Goal: Task Accomplishment & Management: Complete application form

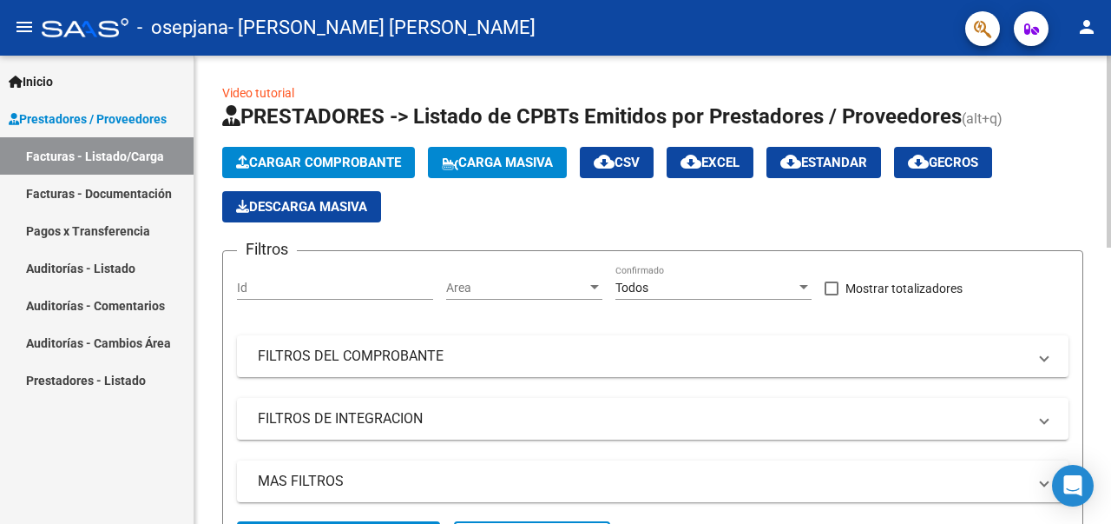
click at [299, 159] on span "Cargar Comprobante" at bounding box center [318, 163] width 165 height 16
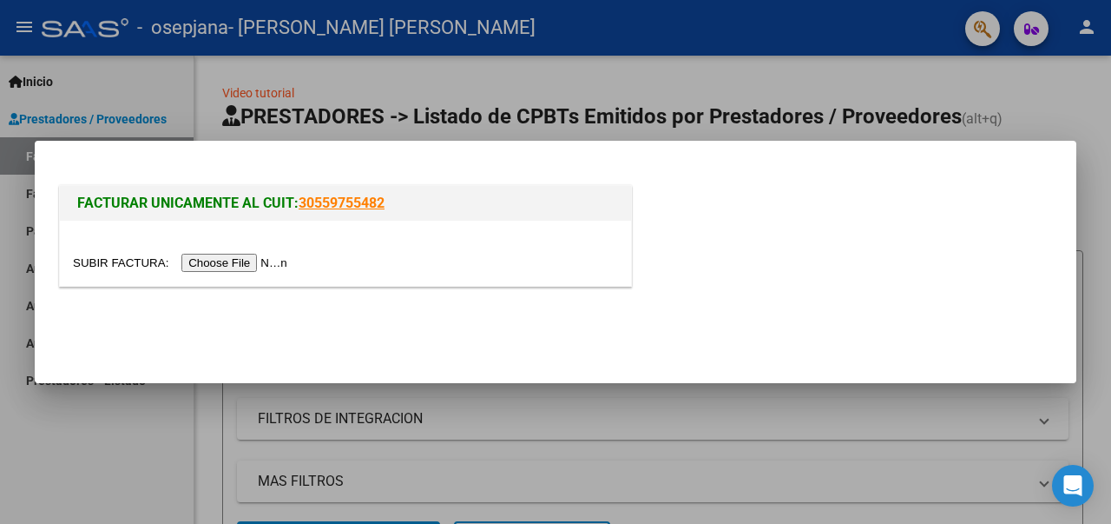
click at [246, 261] on input "file" at bounding box center [183, 263] width 220 height 18
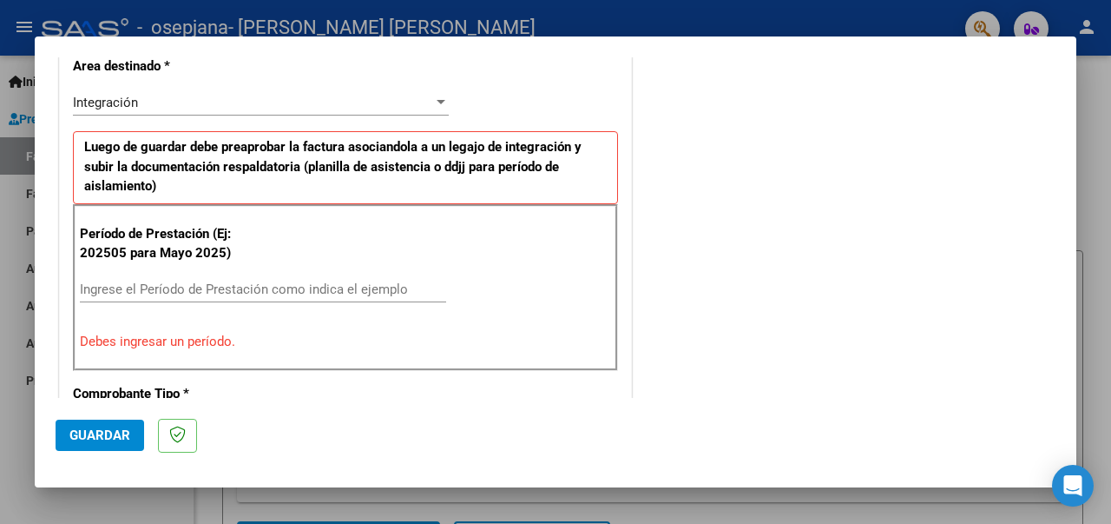
scroll to position [434, 0]
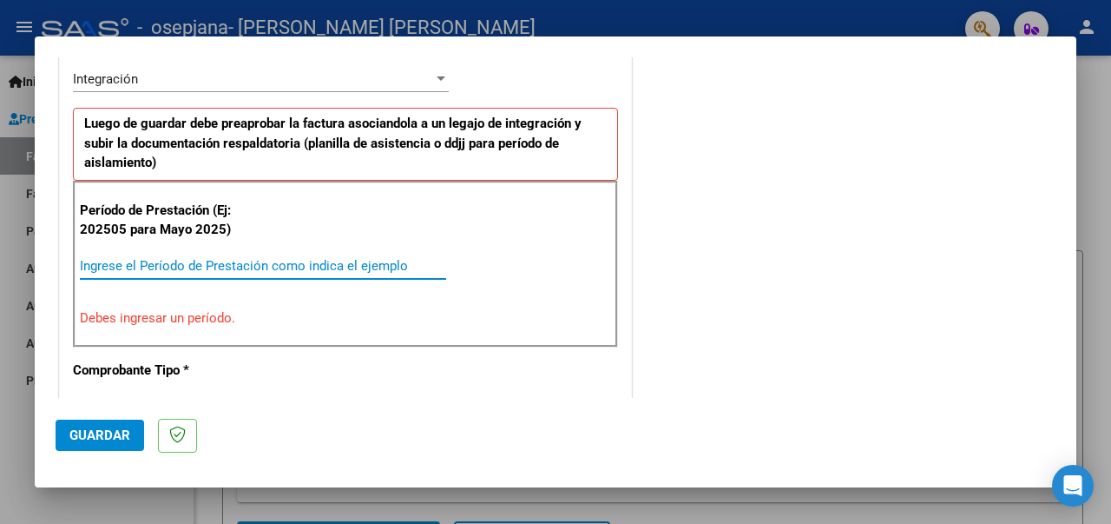
click at [170, 258] on input "Ingrese el Período de Prestación como indica el ejemplo" at bounding box center [263, 266] width 366 height 16
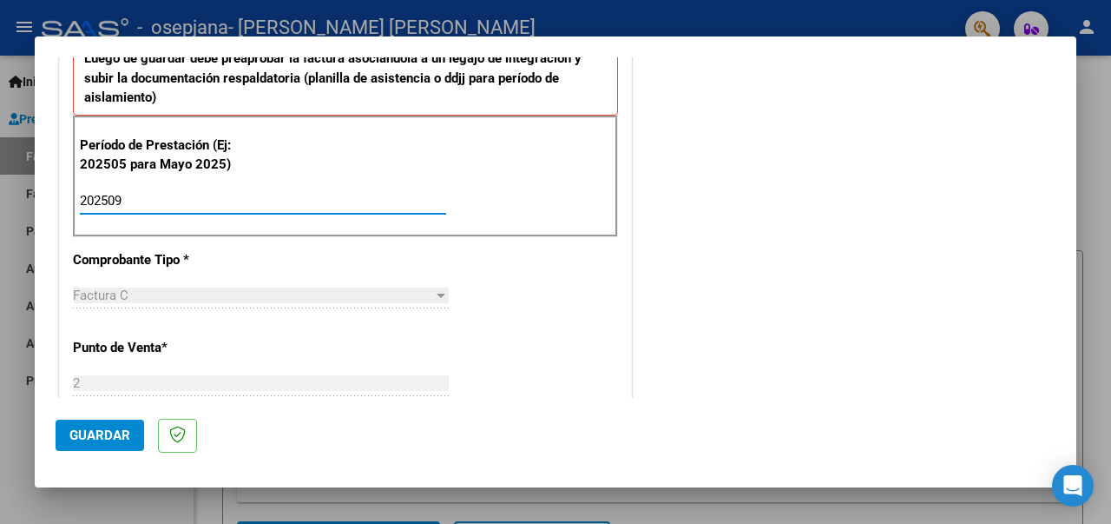
scroll to position [695, 0]
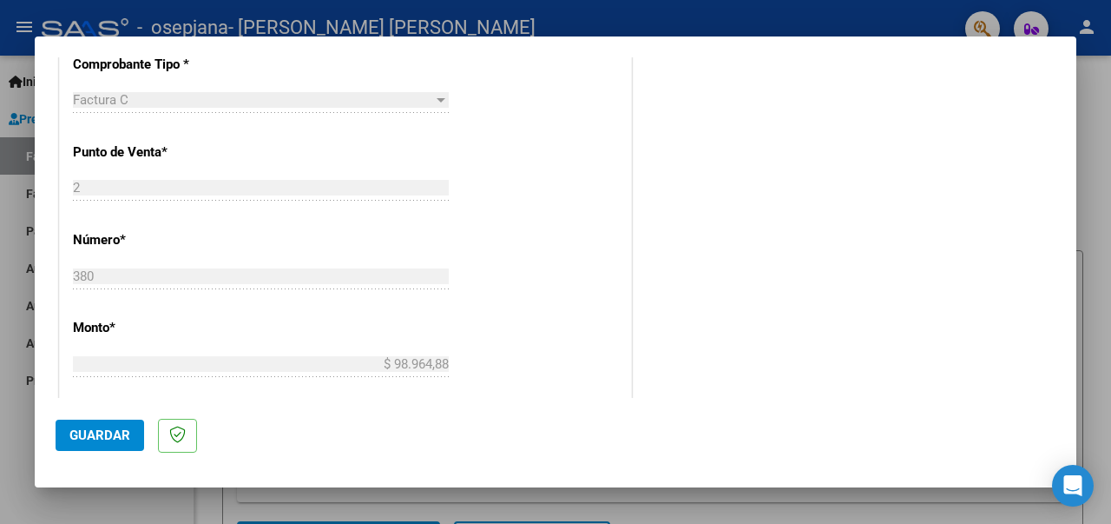
type input "202509"
click at [119, 438] on span "Guardar" at bounding box center [99, 435] width 61 height 16
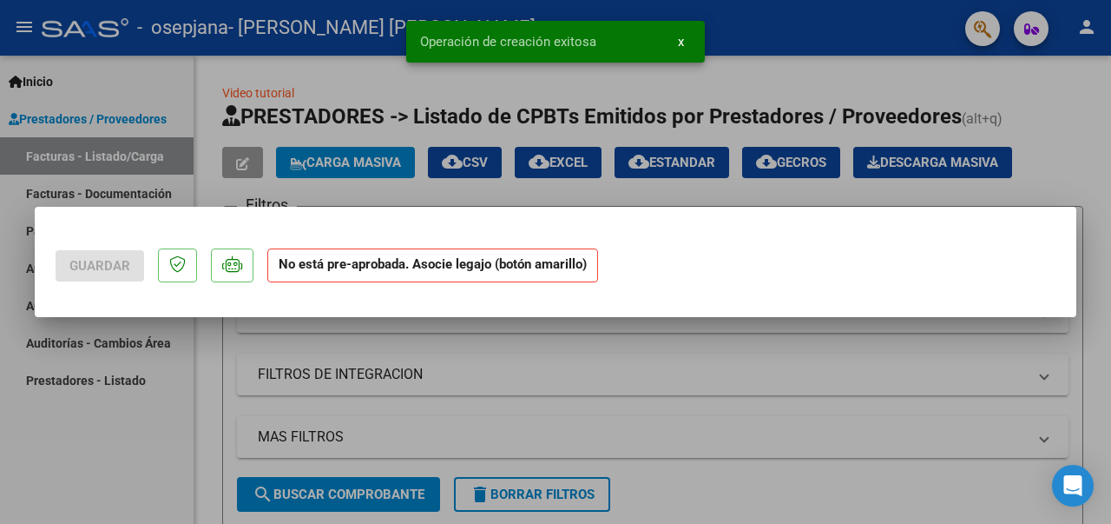
scroll to position [0, 0]
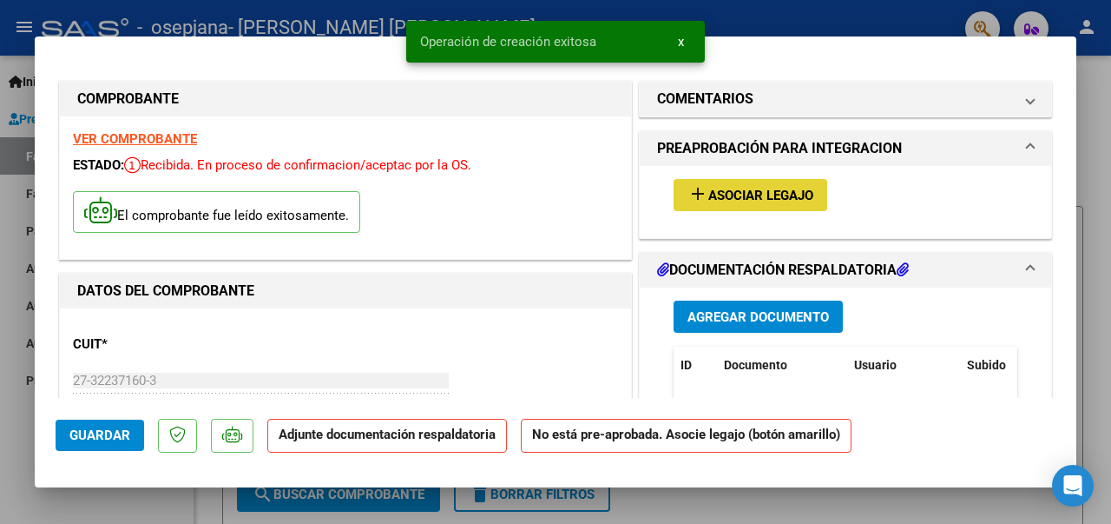
click at [688, 183] on mat-icon "add" at bounding box center [698, 193] width 21 height 21
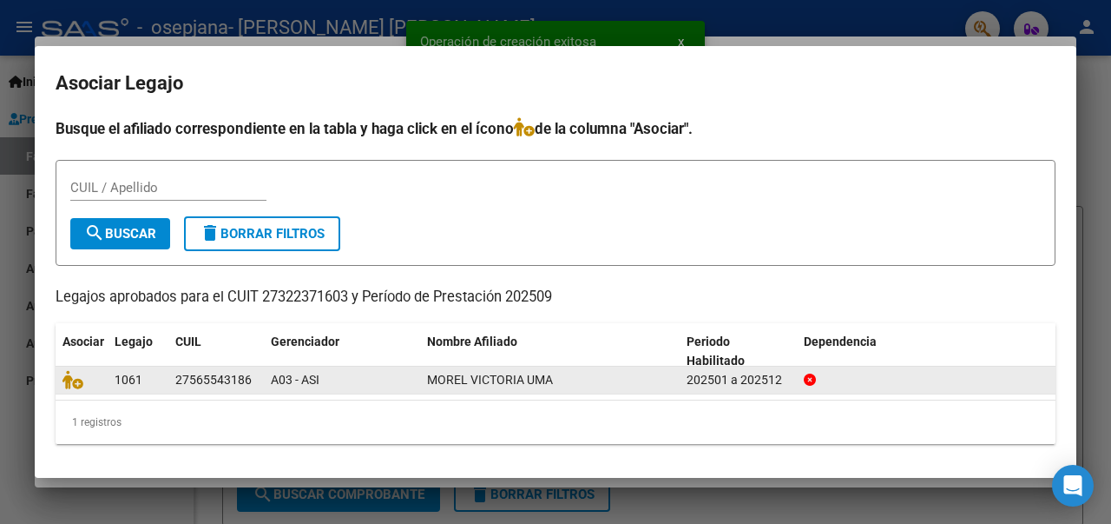
click at [93, 387] on div at bounding box center [82, 380] width 38 height 20
click at [83, 379] on span at bounding box center [76, 380] width 26 height 14
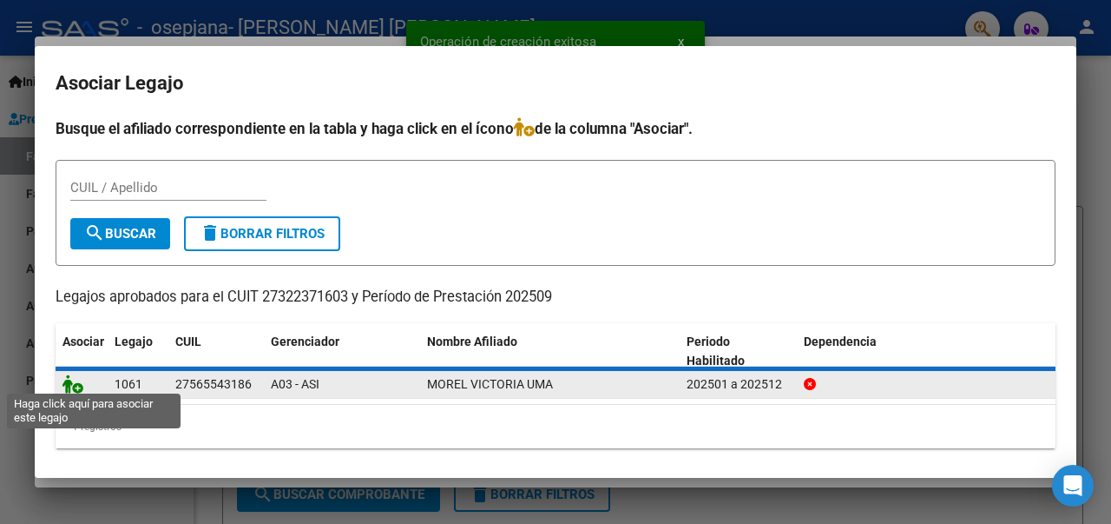
click at [80, 381] on icon at bounding box center [73, 383] width 21 height 19
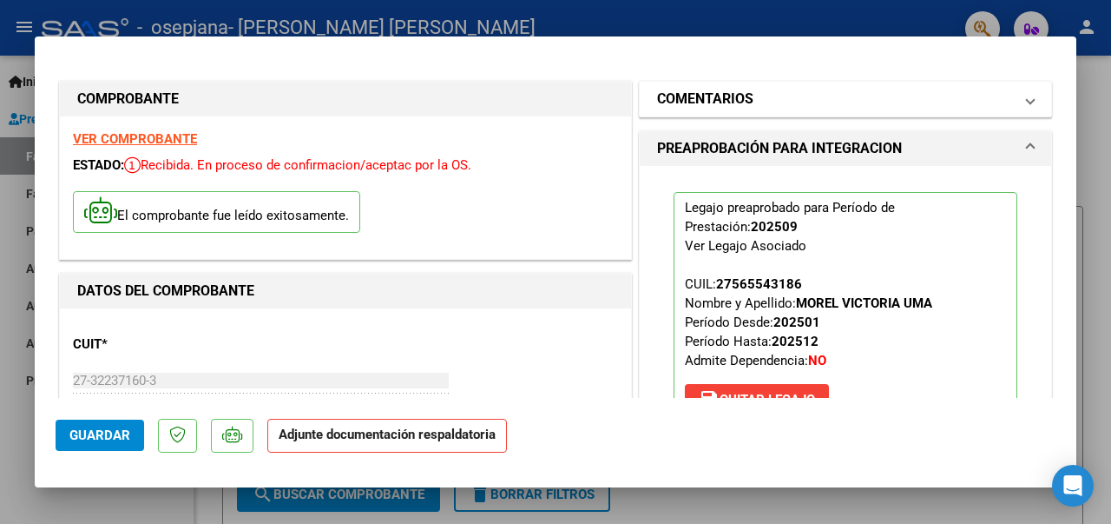
click at [1027, 102] on span at bounding box center [1030, 99] width 7 height 21
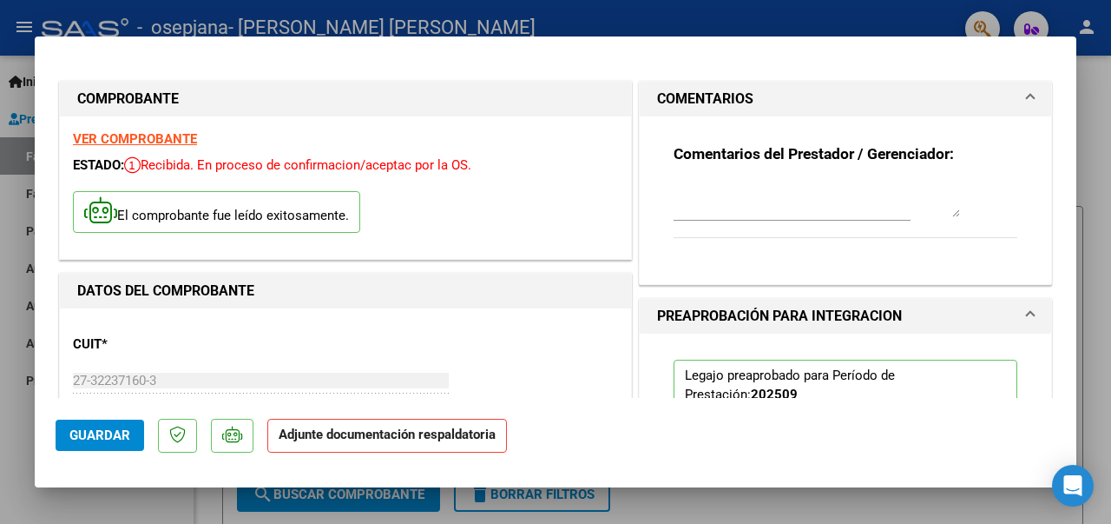
click at [1027, 104] on span at bounding box center [1030, 99] width 7 height 21
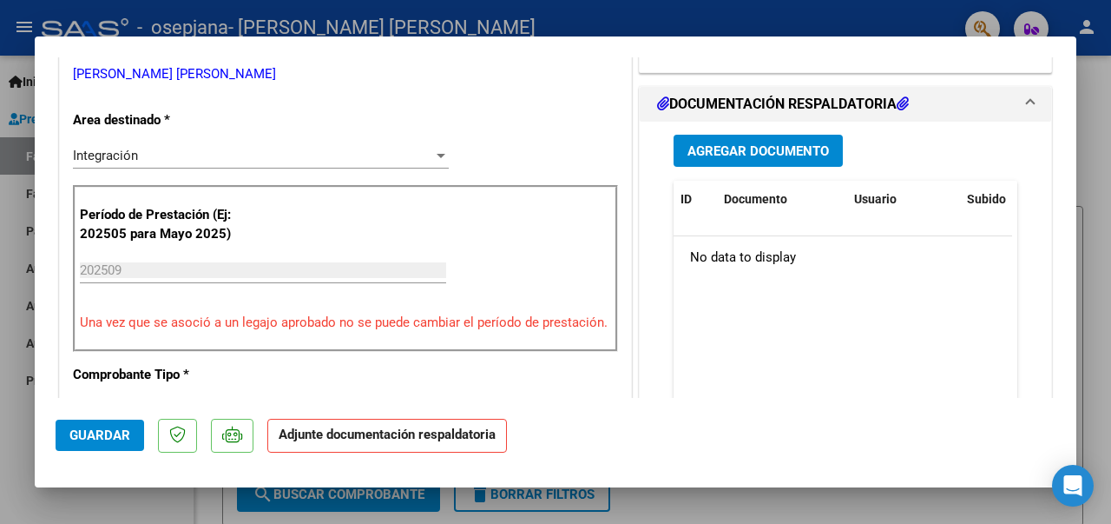
scroll to position [434, 0]
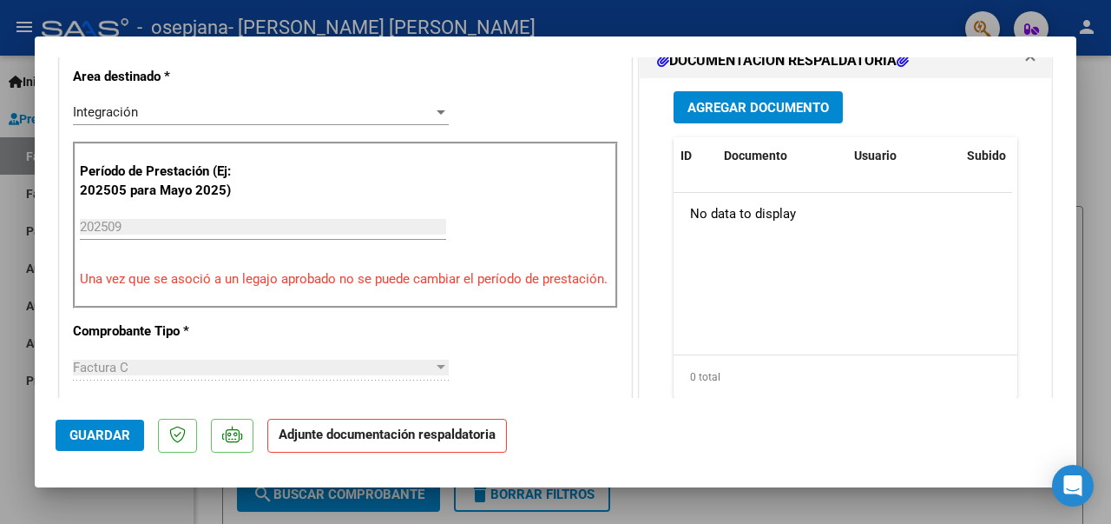
click at [771, 102] on span "Agregar Documento" at bounding box center [759, 108] width 142 height 16
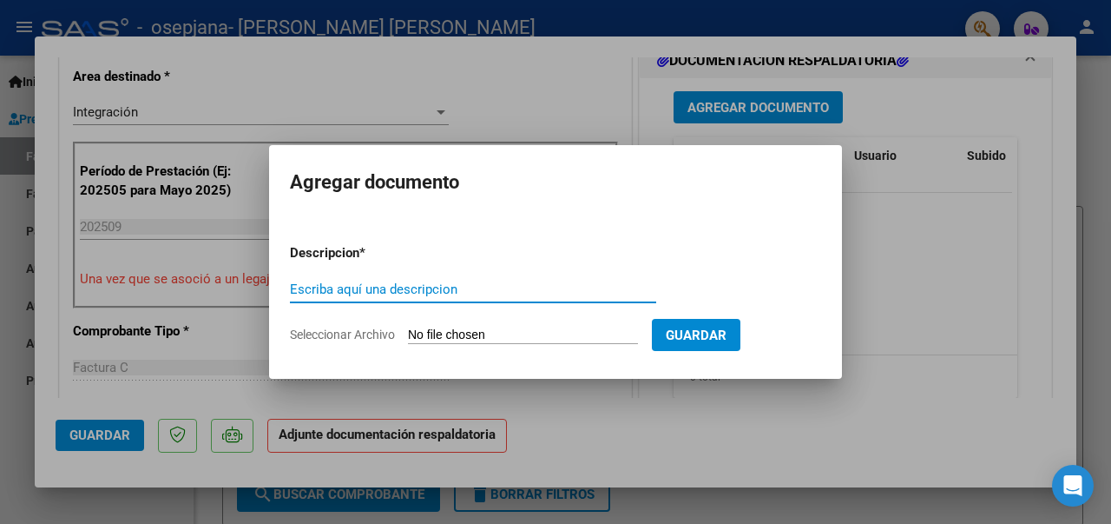
click at [406, 295] on div "Escriba aquí una descripcion" at bounding box center [473, 289] width 366 height 26
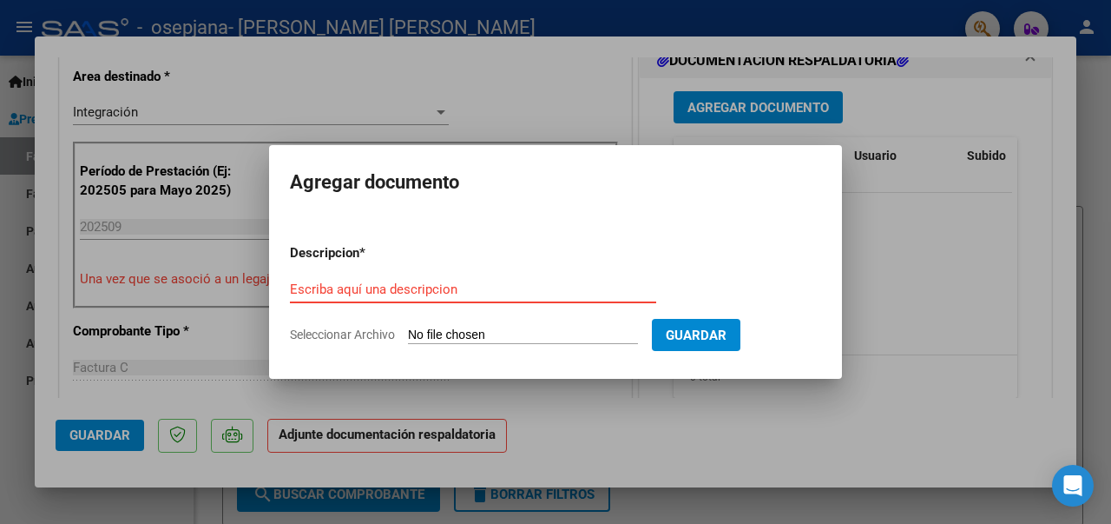
click at [405, 289] on input "Escriba aquí una descripcion" at bounding box center [473, 289] width 366 height 16
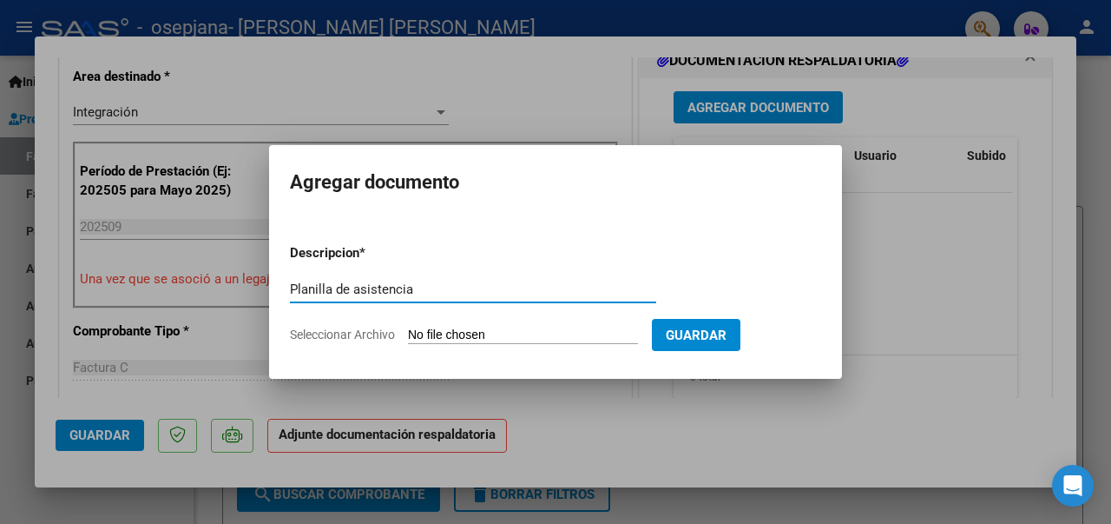
type input "Planilla de asistencia"
click at [446, 335] on input "Seleccionar Archivo" at bounding box center [523, 335] width 230 height 16
type input "C:\fakepath\[PERSON_NAME] - PLANILLA DE ASISTENCIA 2025_09.pdf"
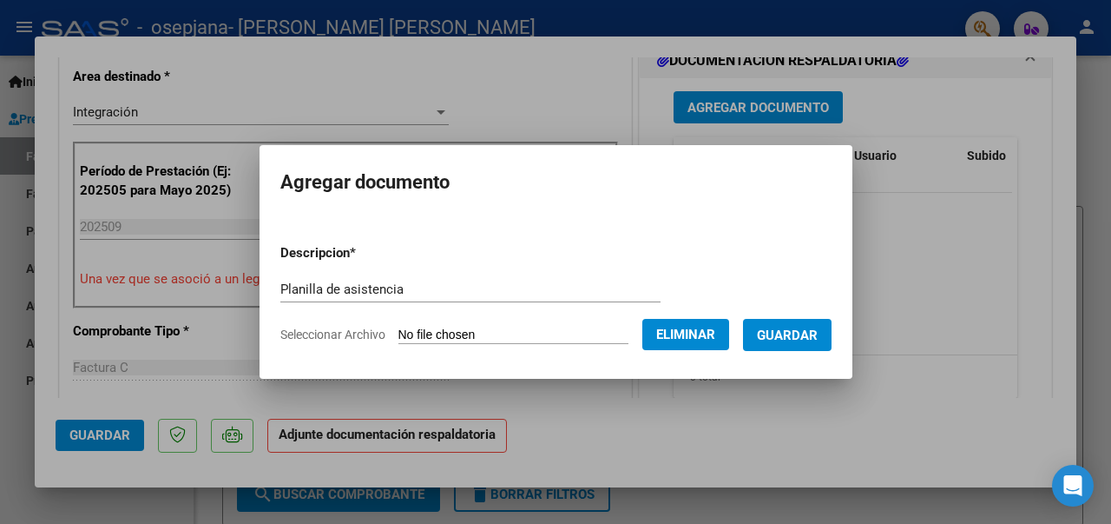
click at [804, 334] on span "Guardar" at bounding box center [787, 335] width 61 height 16
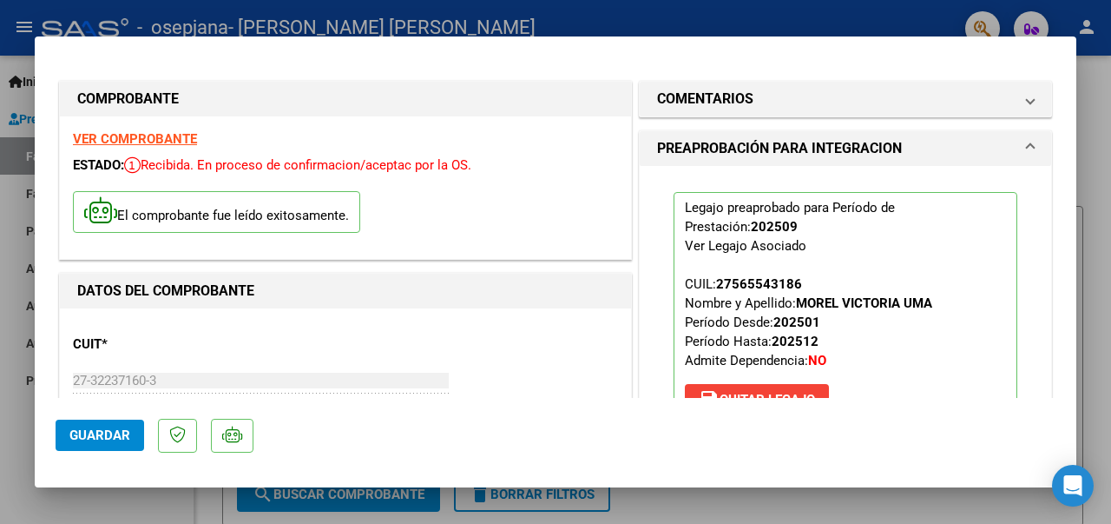
scroll to position [347, 0]
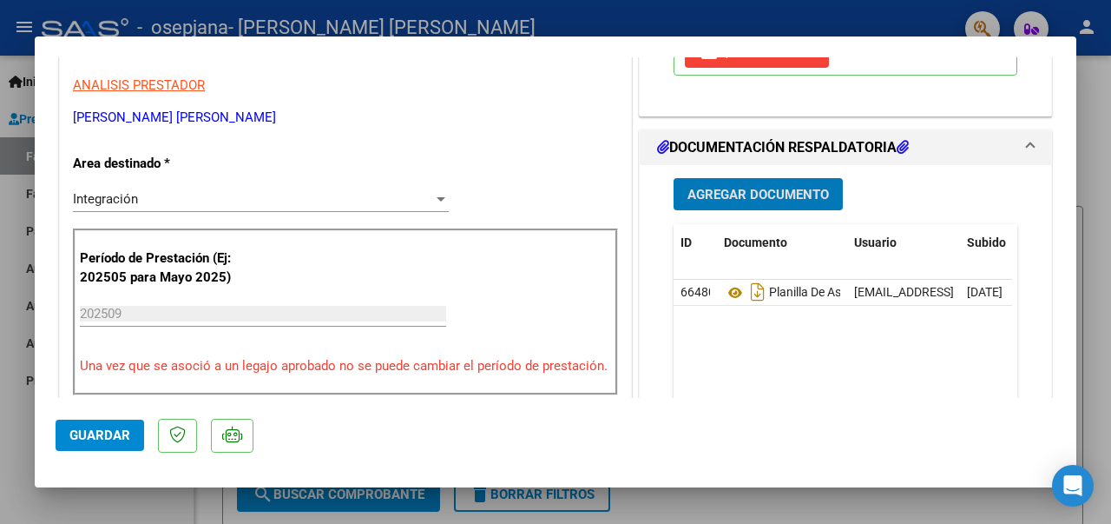
click at [785, 194] on span "Agregar Documento" at bounding box center [759, 195] width 142 height 16
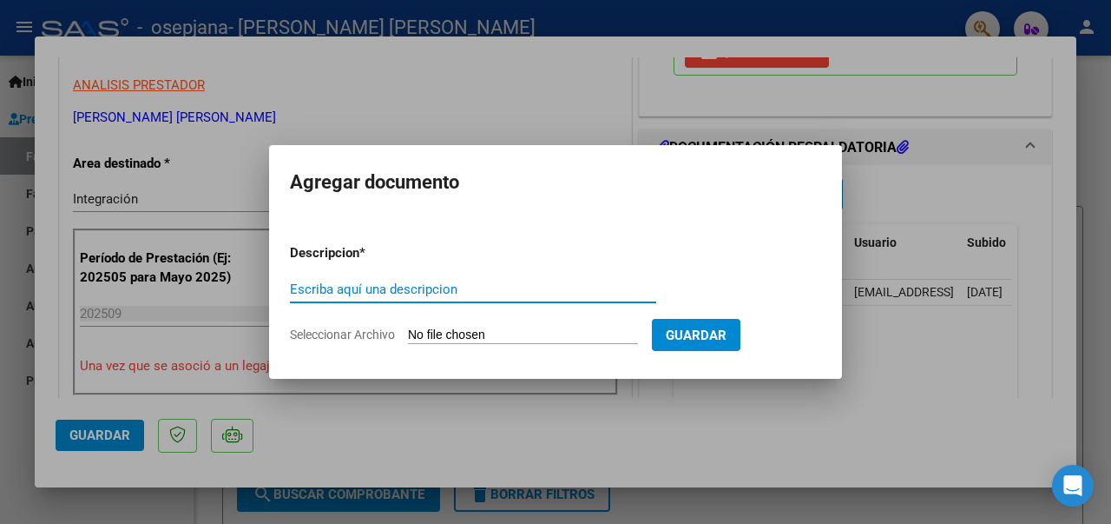
click at [413, 287] on input "Escriba aquí una descripcion" at bounding box center [473, 289] width 366 height 16
type input "A"
type input "[PERSON_NAME] de cae"
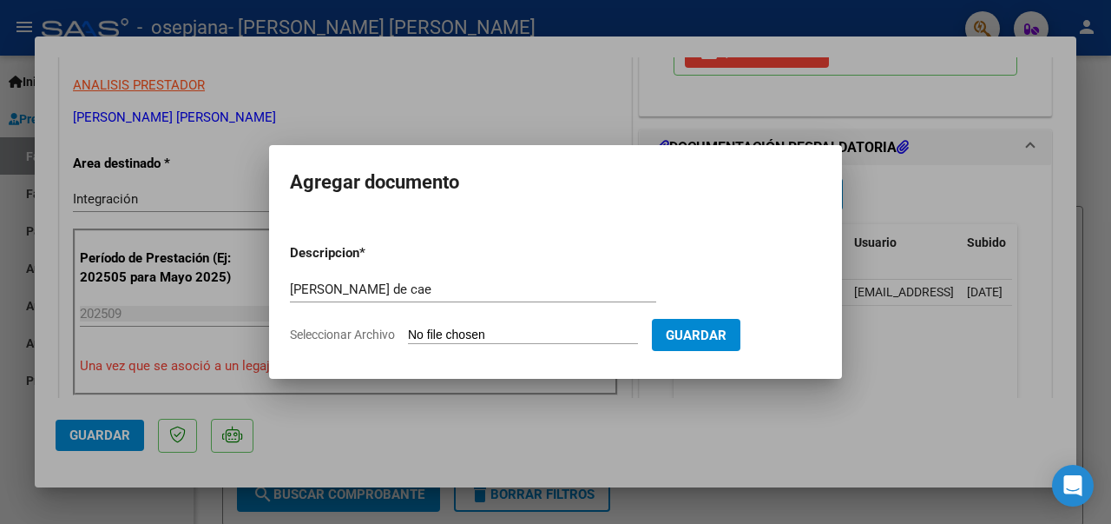
click at [448, 329] on input "Seleccionar Archivo" at bounding box center [523, 335] width 230 height 16
type input "C:\fakepath\Constatación de Comprobantes _ AFIP - 380.pdf"
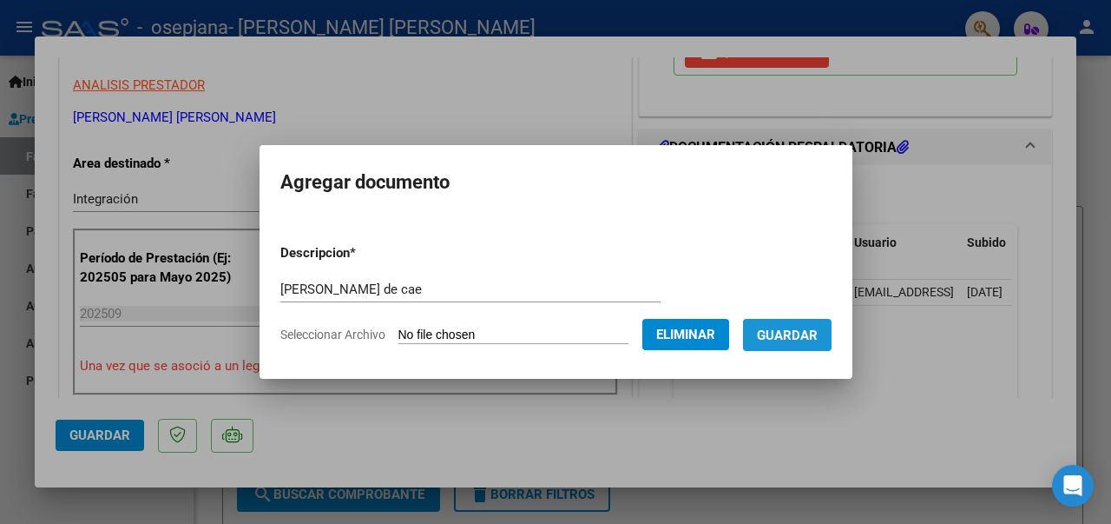
click at [814, 334] on span "Guardar" at bounding box center [787, 335] width 61 height 16
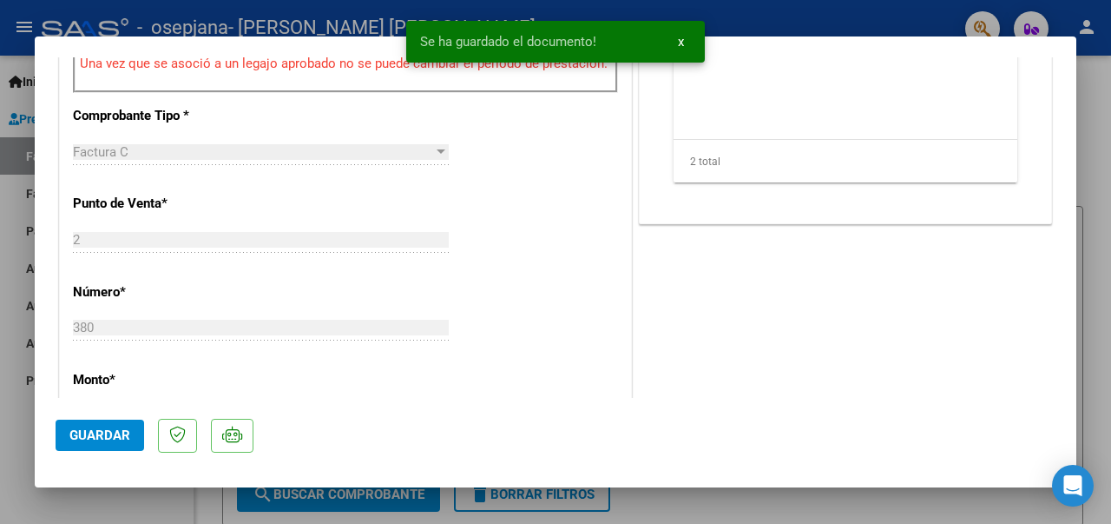
scroll to position [782, 0]
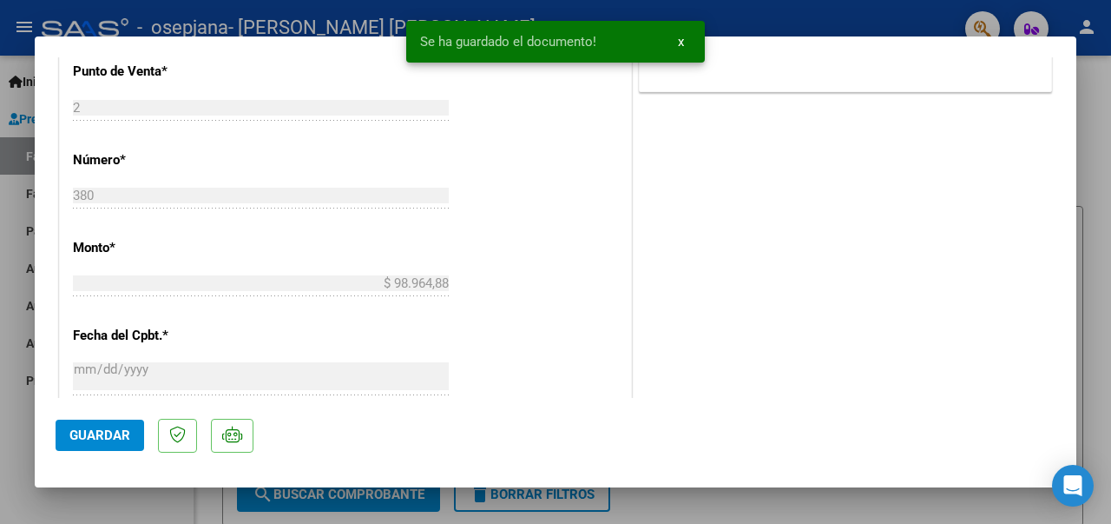
click at [83, 439] on span "Guardar" at bounding box center [99, 435] width 61 height 16
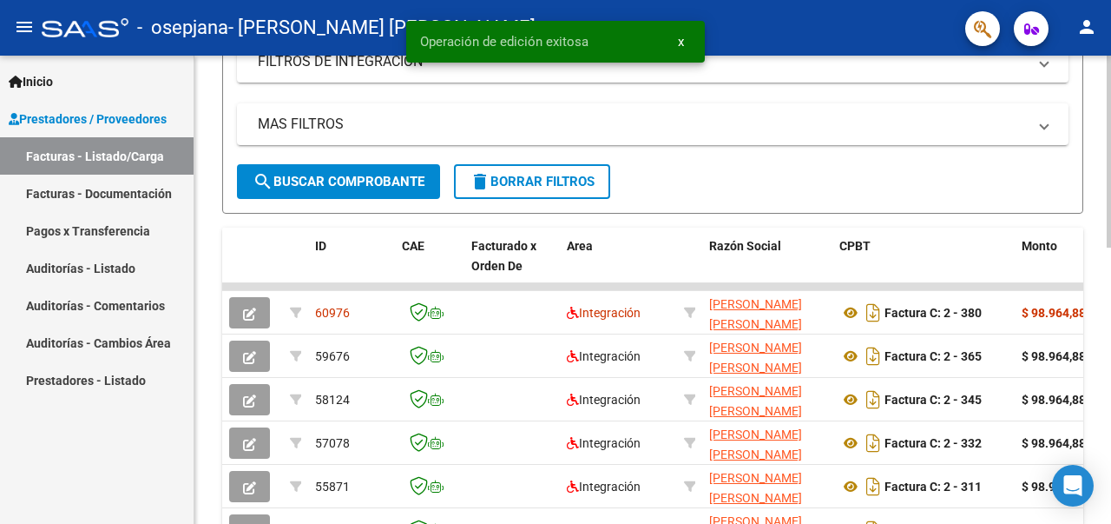
scroll to position [434, 0]
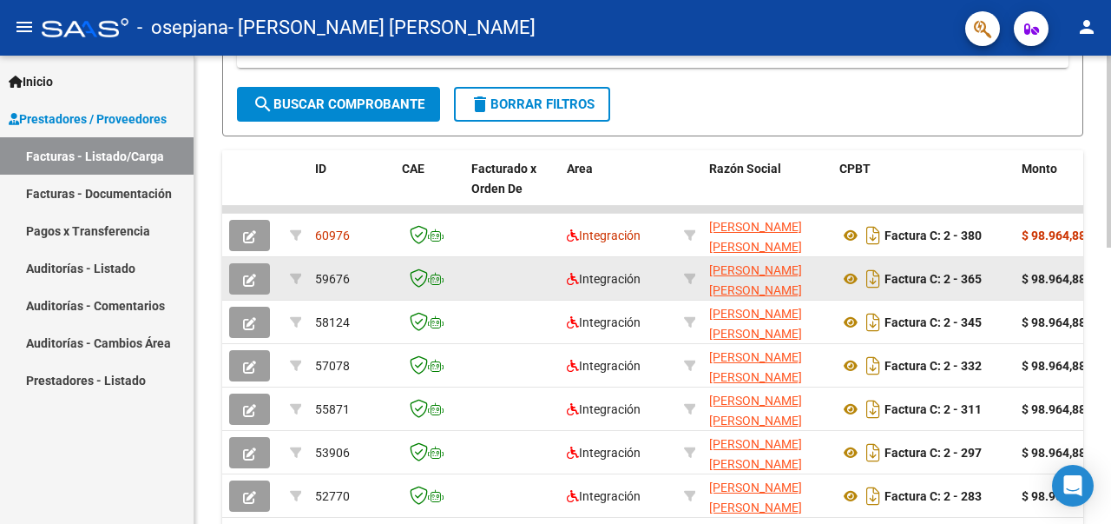
click at [326, 282] on span "59676" at bounding box center [332, 279] width 35 height 14
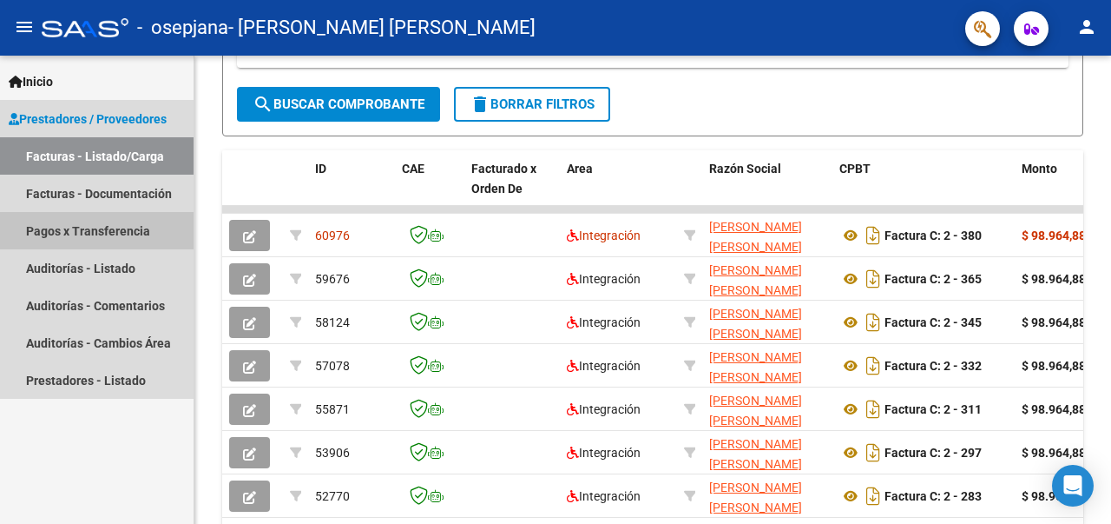
click at [107, 218] on link "Pagos x Transferencia" at bounding box center [97, 230] width 194 height 37
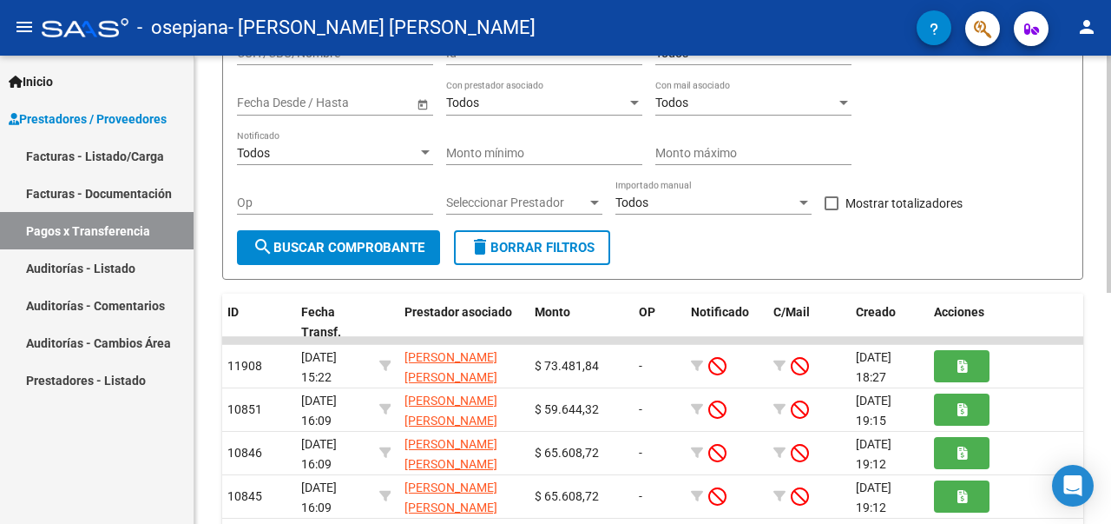
scroll to position [87, 0]
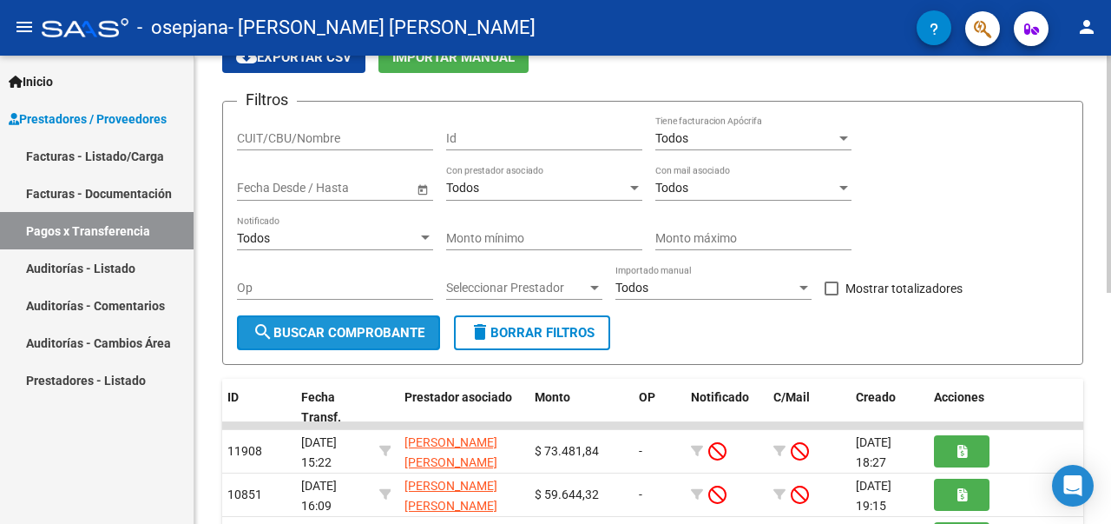
click at [374, 325] on span "search Buscar Comprobante" at bounding box center [339, 333] width 172 height 16
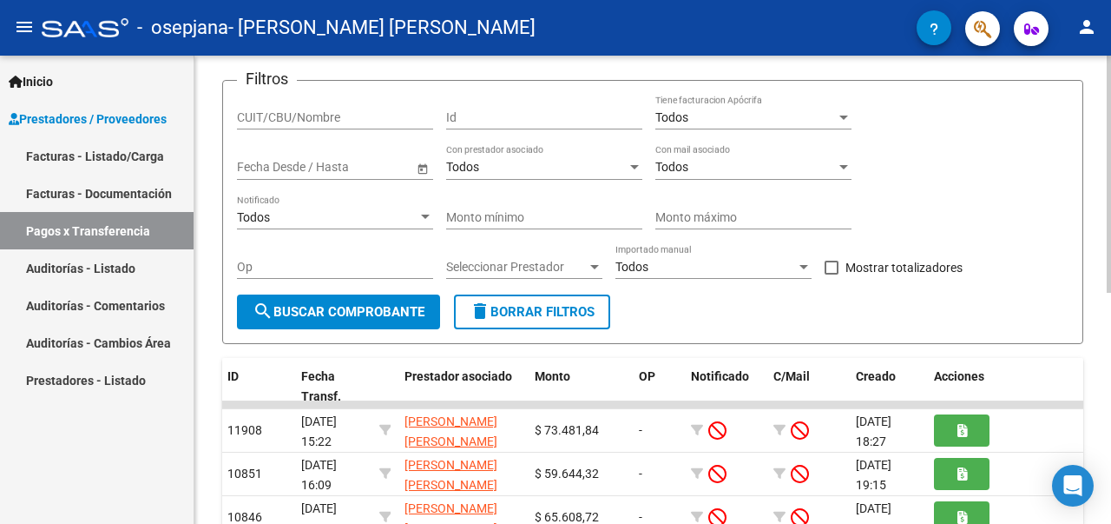
scroll to position [0, 0]
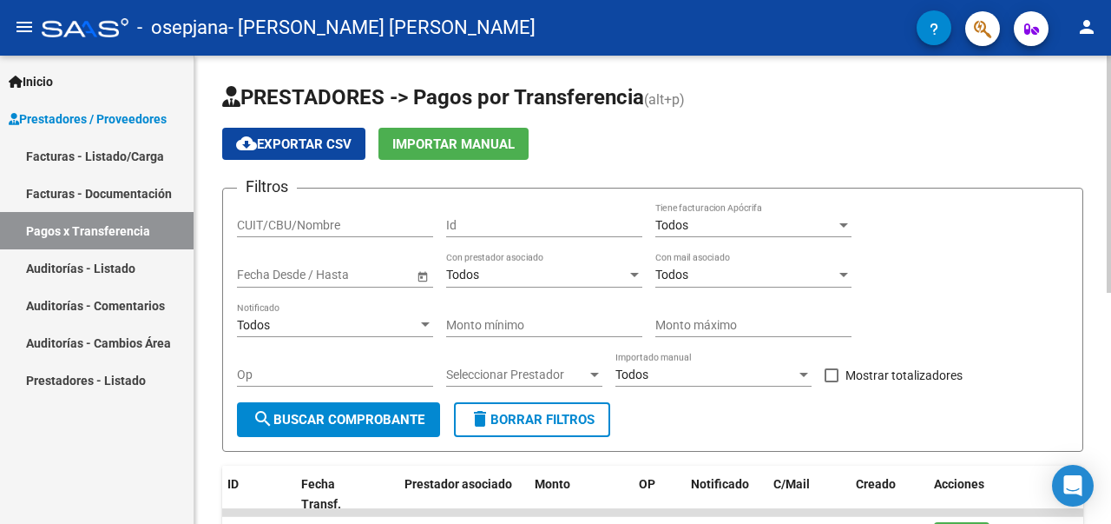
click at [234, 326] on form "Filtros CUIT/CBU/Nombre Id Todos Tiene facturacion Apócrifa Fecha inicio – Fech…" at bounding box center [652, 320] width 861 height 264
click at [245, 324] on span "Todos" at bounding box center [253, 325] width 33 height 14
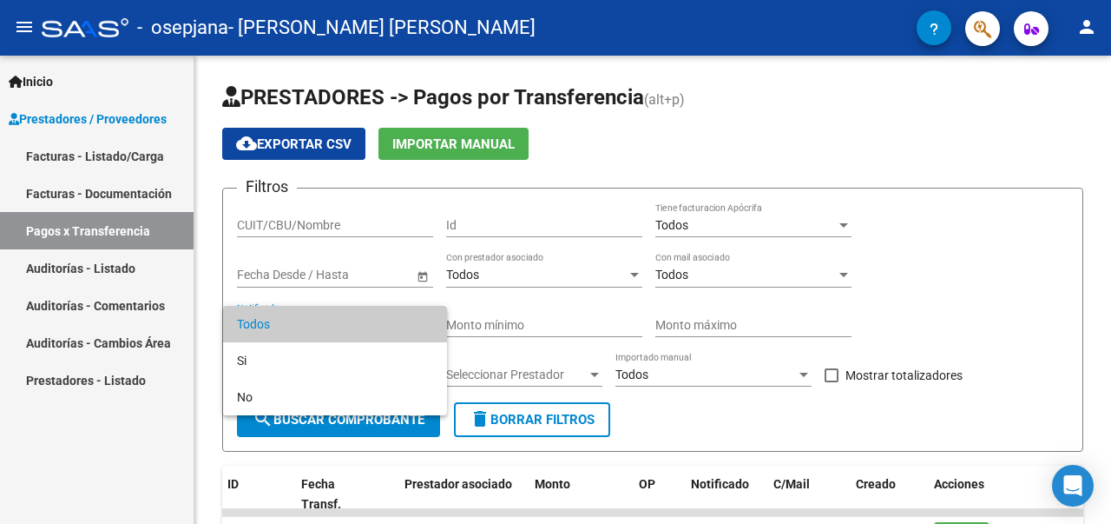
click at [323, 142] on div at bounding box center [555, 262] width 1111 height 524
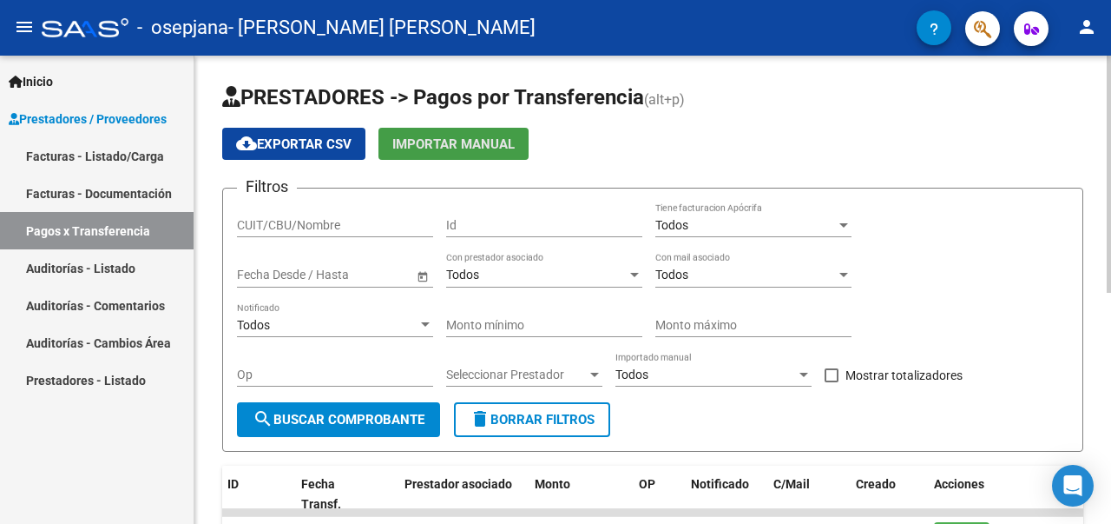
click at [421, 148] on span "Importar Manual" at bounding box center [453, 144] width 122 height 16
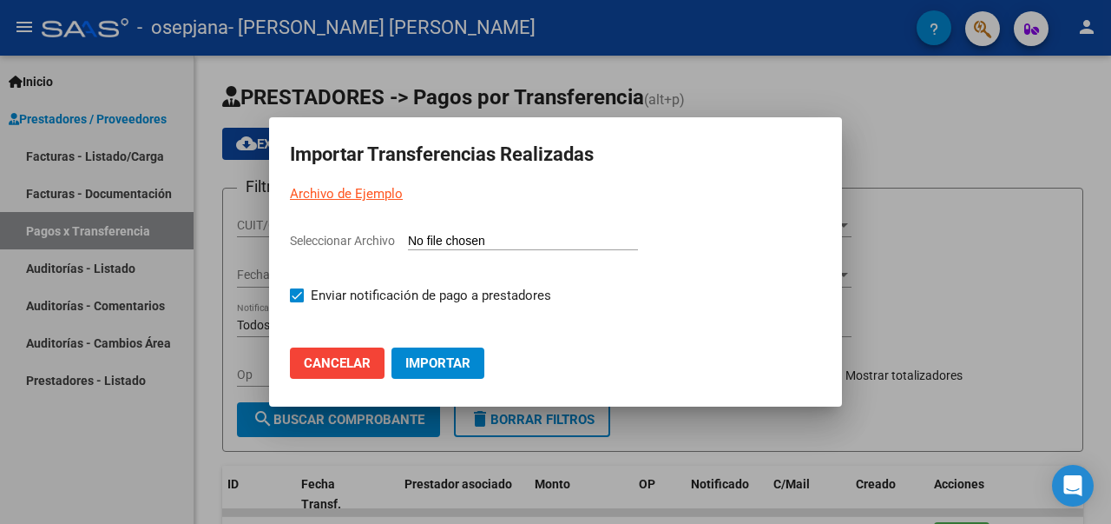
click at [459, 239] on input "Seleccionar Archivo" at bounding box center [523, 242] width 230 height 16
click at [353, 355] on span "Cancelar" at bounding box center [337, 363] width 67 height 16
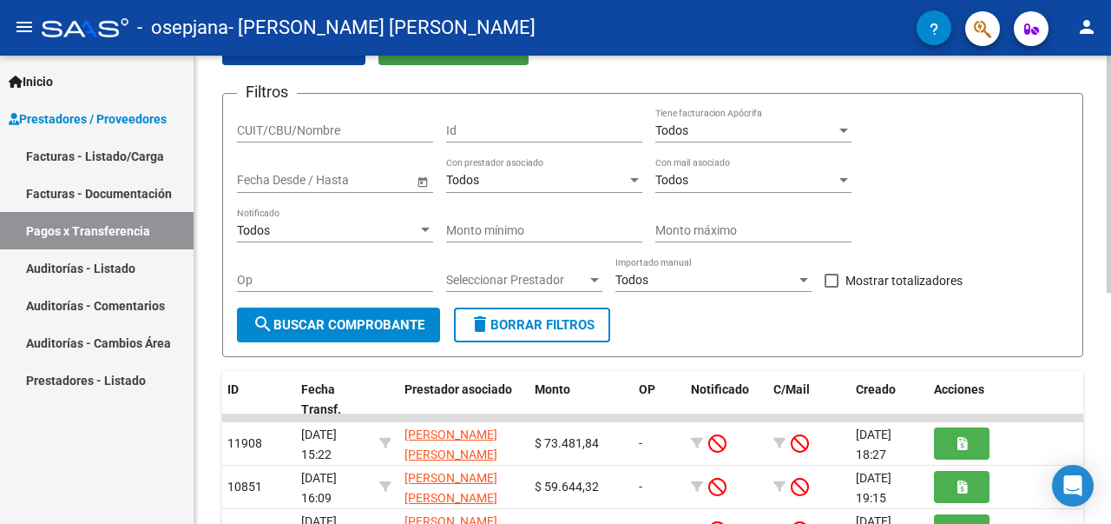
scroll to position [23, 0]
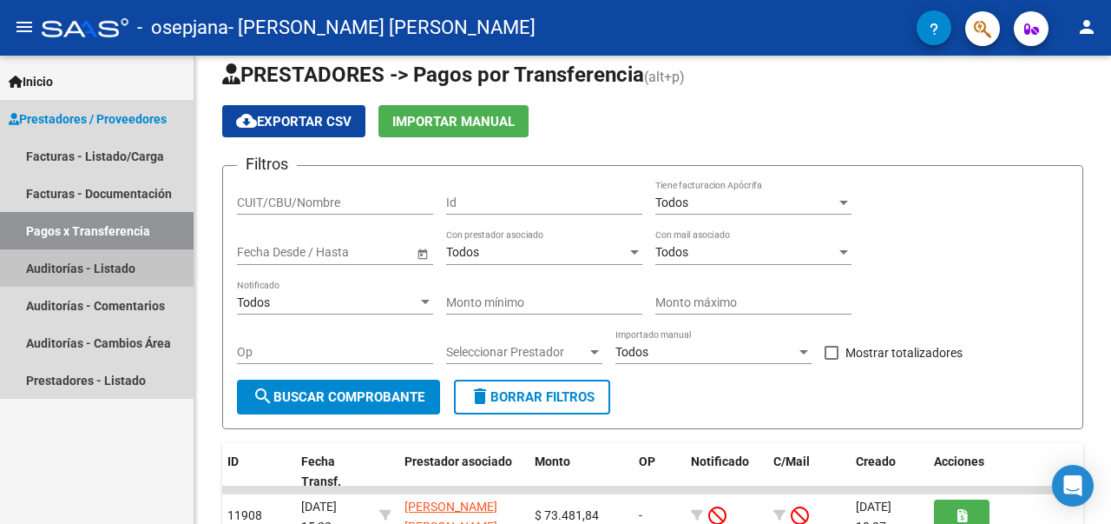
click at [114, 267] on link "Auditorías - Listado" at bounding box center [97, 267] width 194 height 37
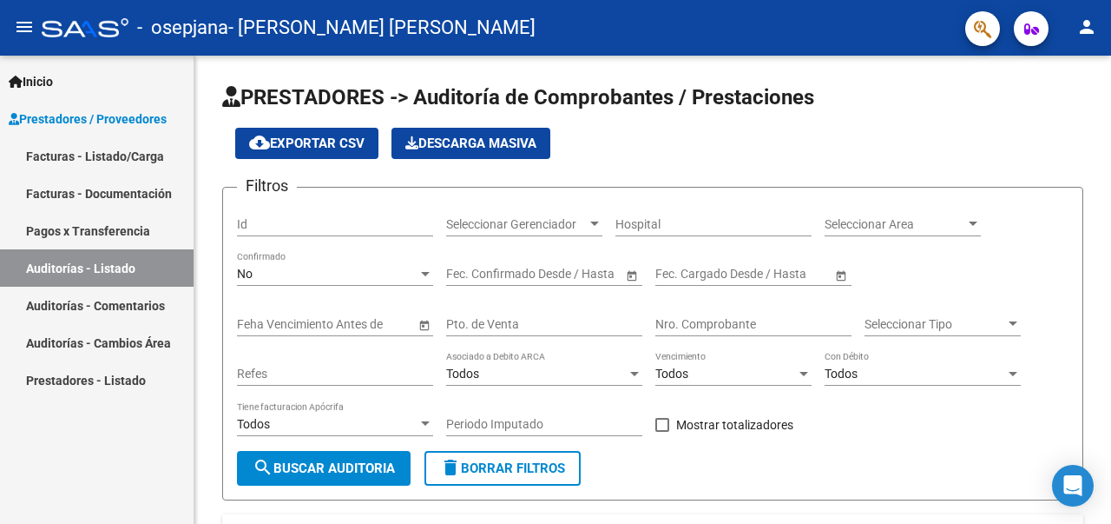
click at [155, 197] on link "Facturas - Documentación" at bounding box center [97, 193] width 194 height 37
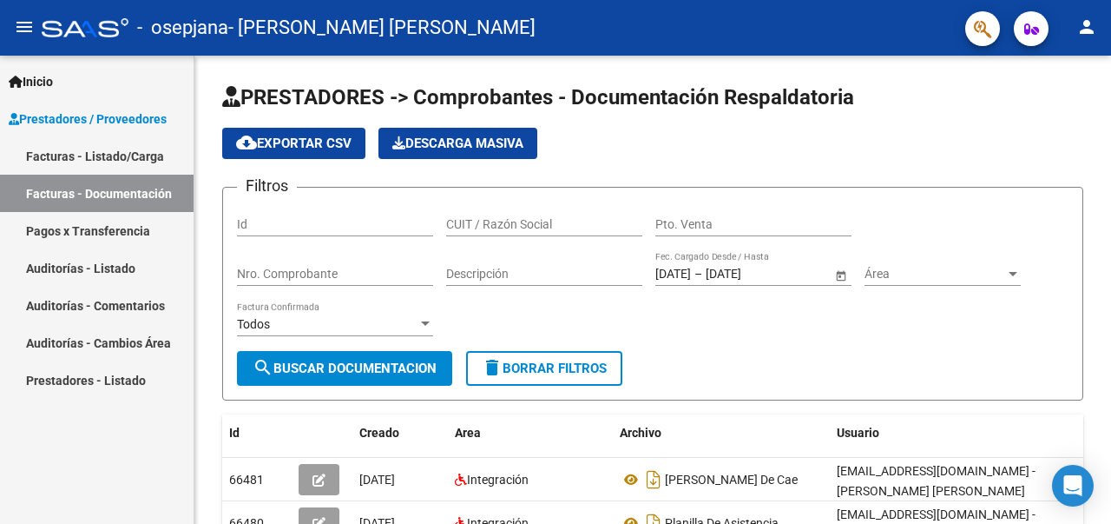
click at [165, 138] on link "Facturas - Listado/Carga" at bounding box center [97, 155] width 194 height 37
